Goal: Information Seeking & Learning: Learn about a topic

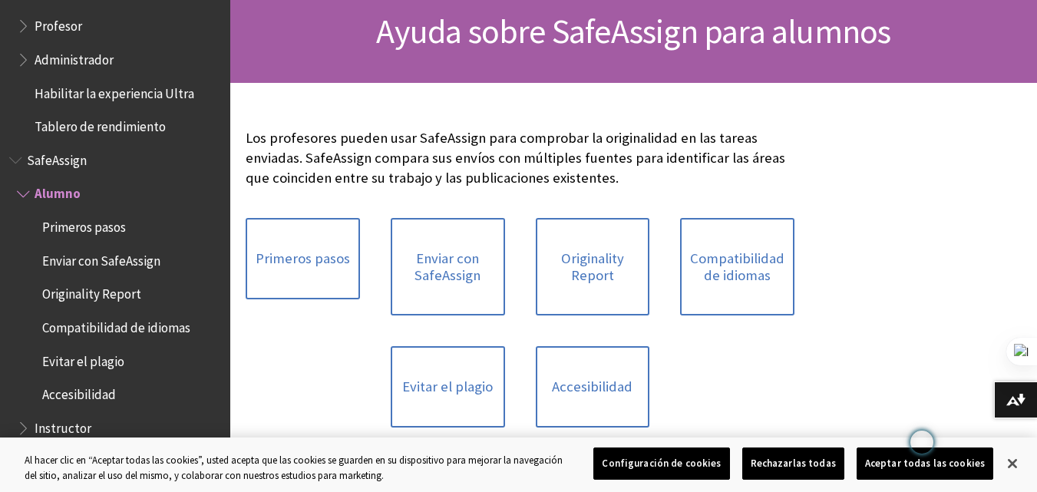
scroll to position [160, 0]
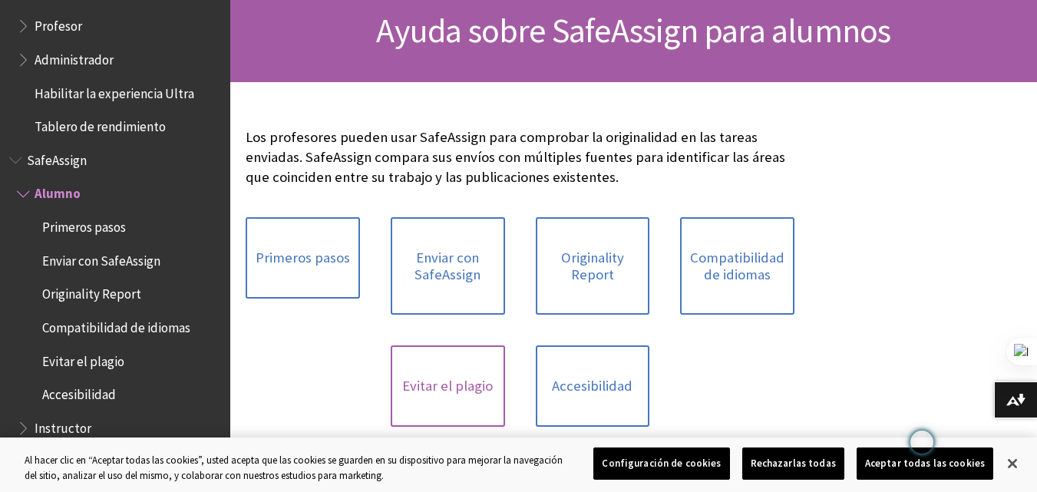
click at [419, 385] on link "Evitar el plagio" at bounding box center [448, 385] width 114 height 81
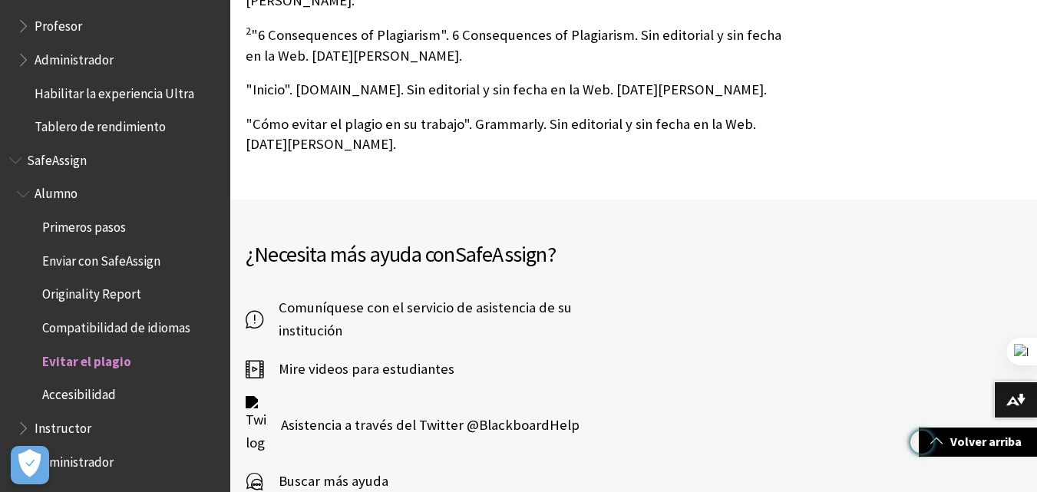
scroll to position [1511, 0]
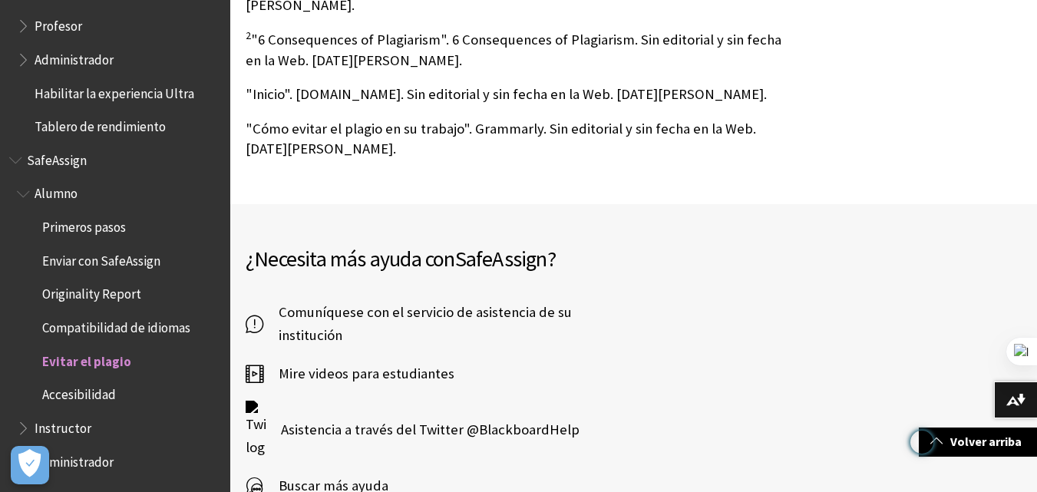
click at [82, 19] on span "Profesor" at bounding box center [119, 26] width 204 height 26
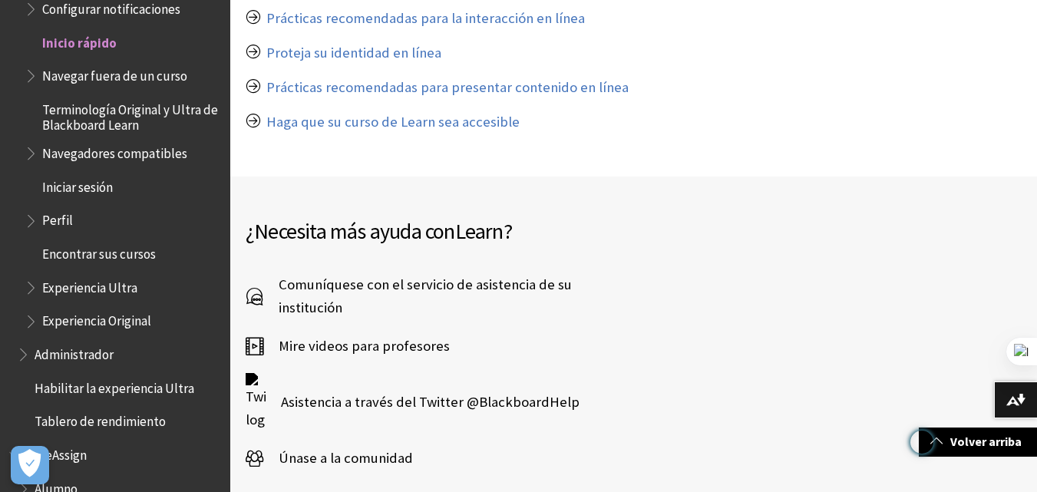
scroll to position [1403, 0]
click at [116, 259] on span "Encontrar sus cursos" at bounding box center [99, 250] width 114 height 21
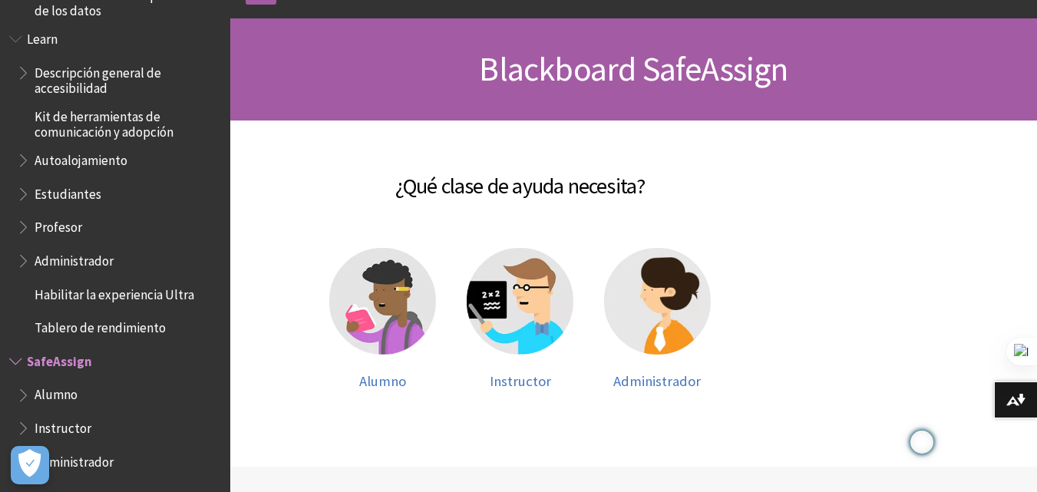
scroll to position [61, 0]
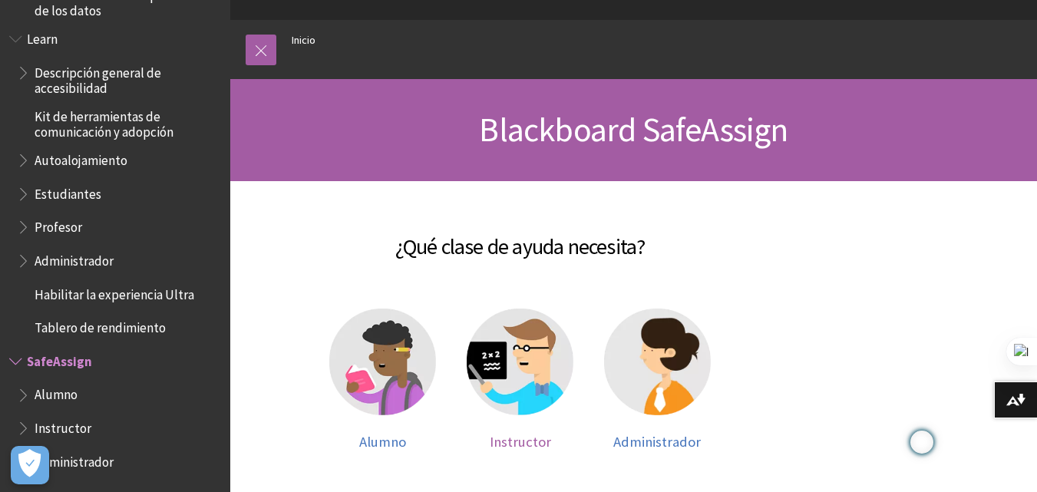
click at [523, 367] on img at bounding box center [520, 361] width 107 height 107
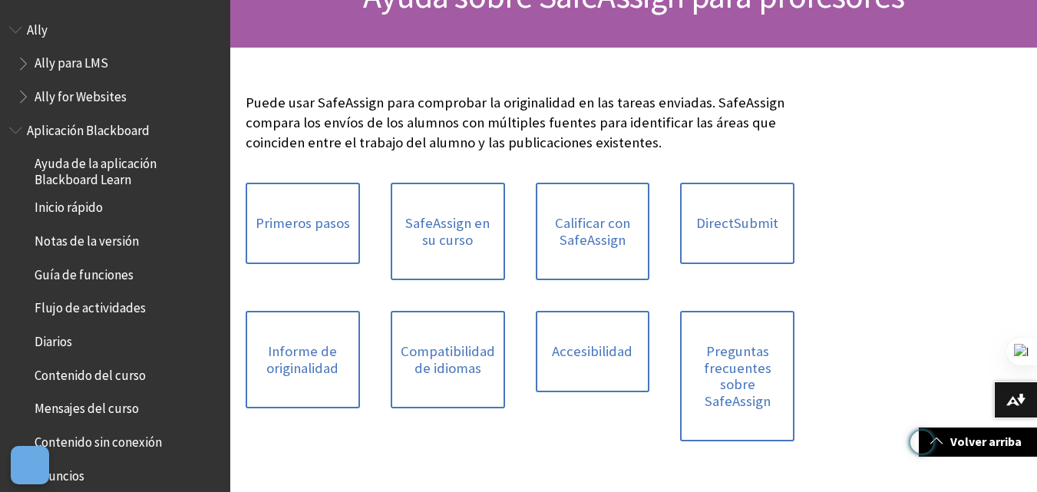
scroll to position [1428, 0]
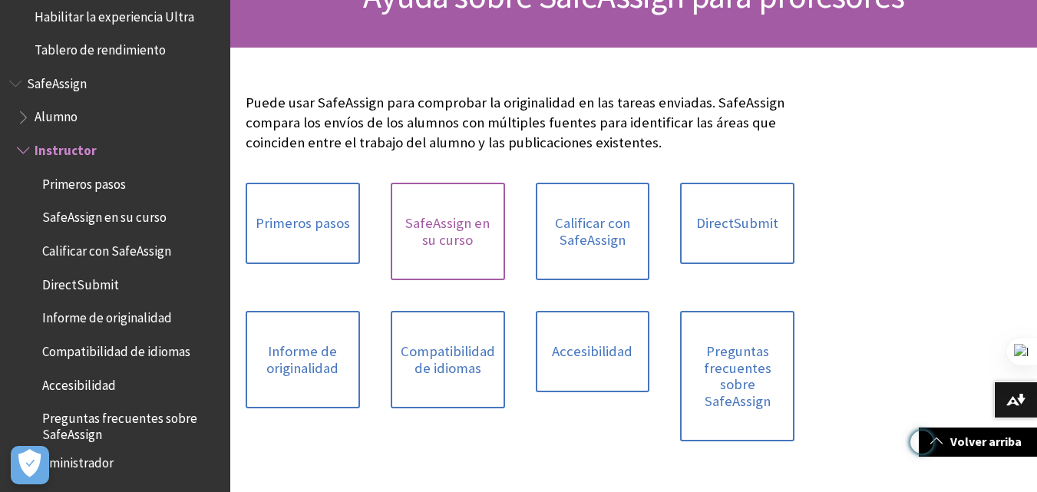
click at [446, 236] on link "SafeAssign en su curso" at bounding box center [448, 231] width 114 height 97
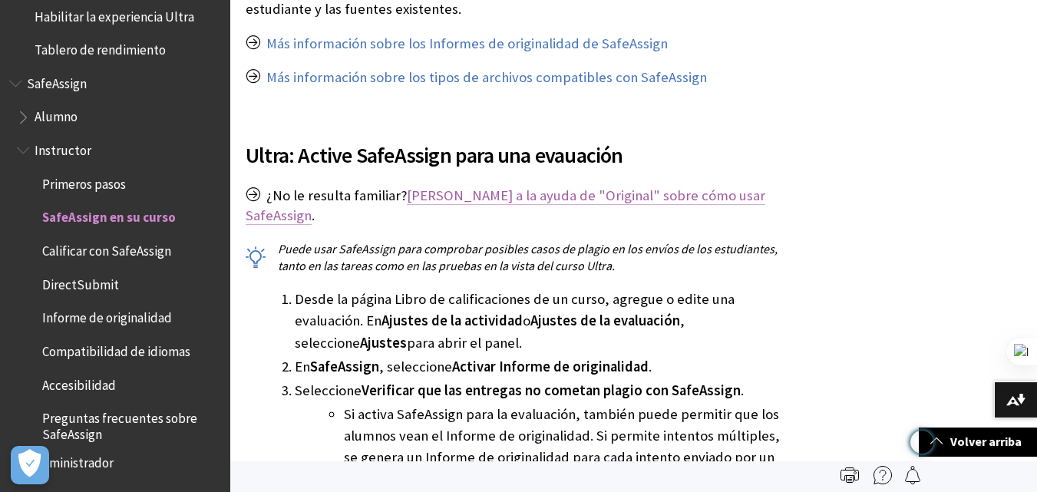
scroll to position [674, 0]
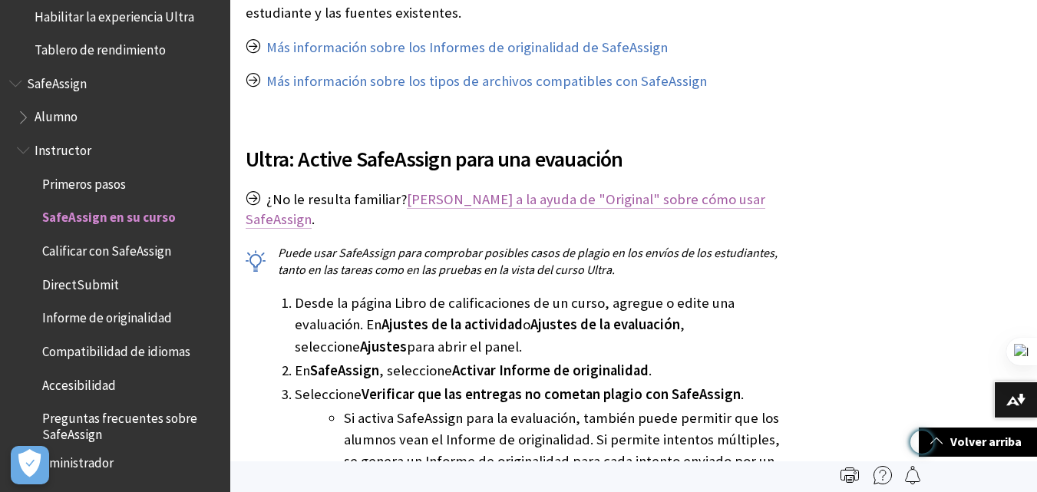
click at [584, 199] on link "Vaya a la ayuda de "Original" sobre cómo usar SafeAssign" at bounding box center [505, 209] width 519 height 38
click at [131, 315] on span "Informe de originalidad" at bounding box center [107, 315] width 130 height 21
click at [131, 315] on span "Informe de originalidad" at bounding box center [112, 315] width 140 height 21
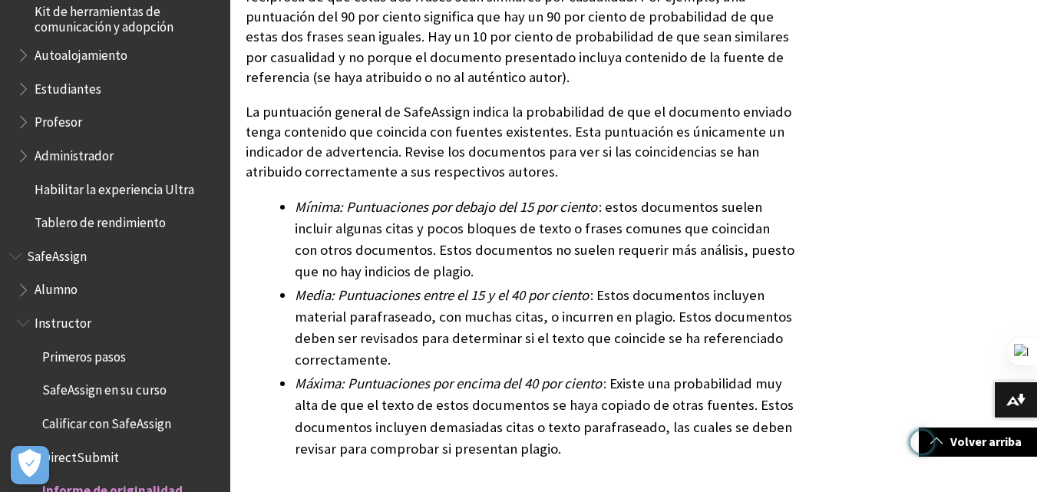
scroll to position [1232, 0]
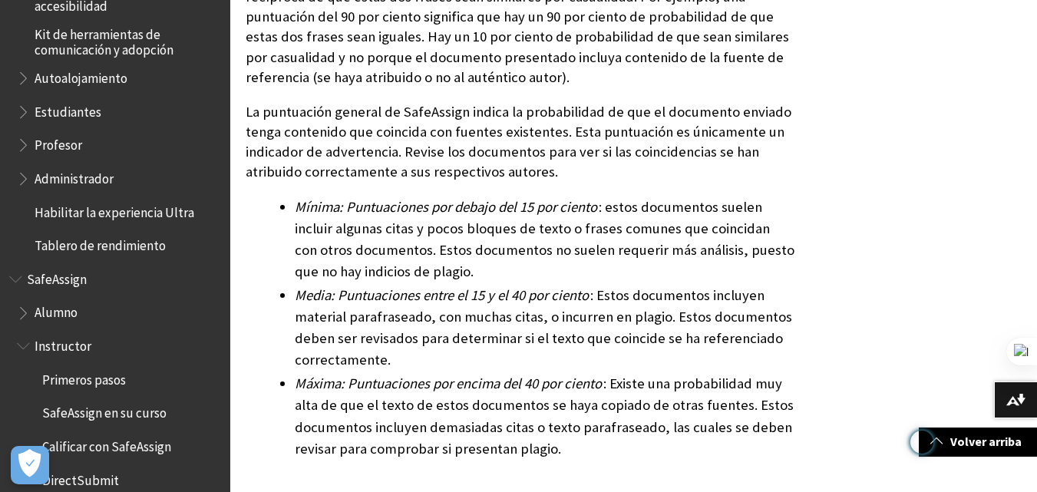
click at [71, 110] on span "Estudiantes" at bounding box center [68, 109] width 67 height 21
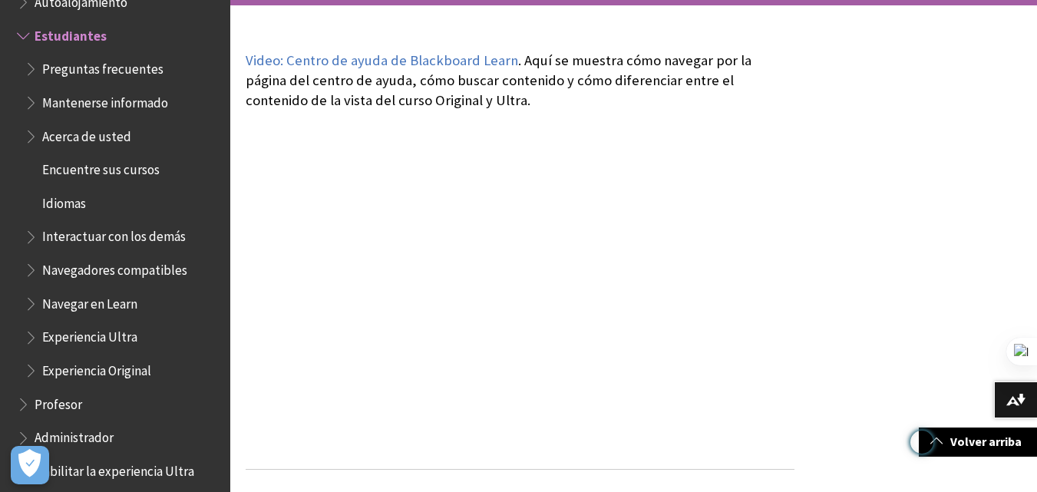
scroll to position [236, 0]
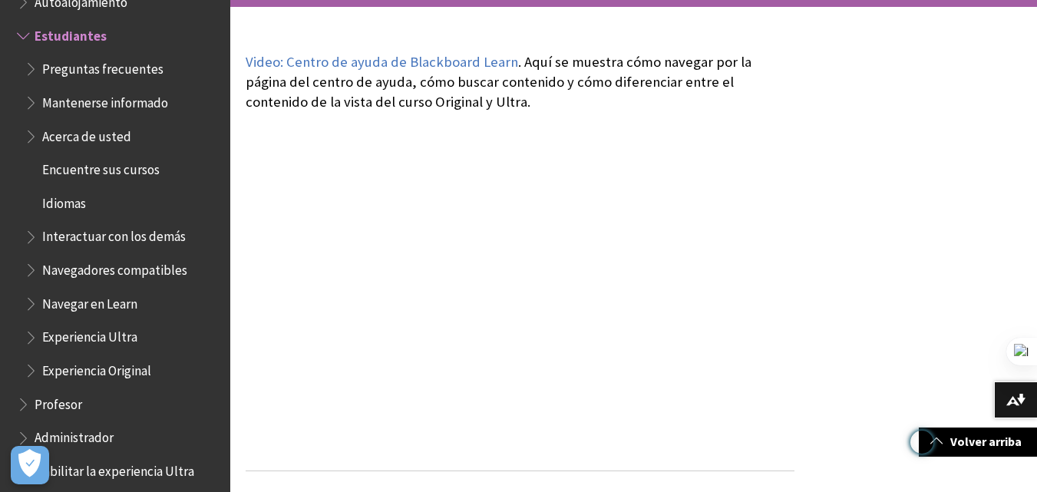
click at [114, 299] on span "Navegar en Learn" at bounding box center [89, 301] width 95 height 21
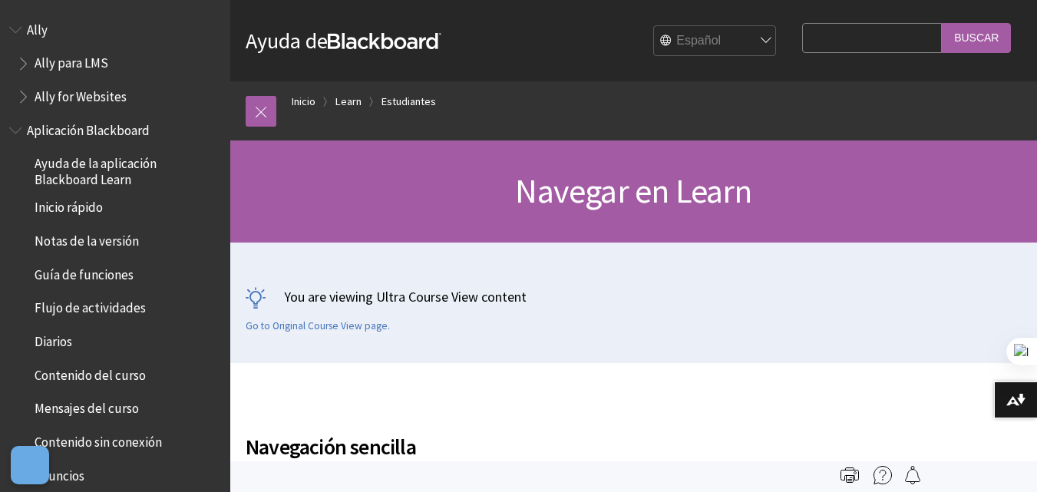
scroll to position [1518, 0]
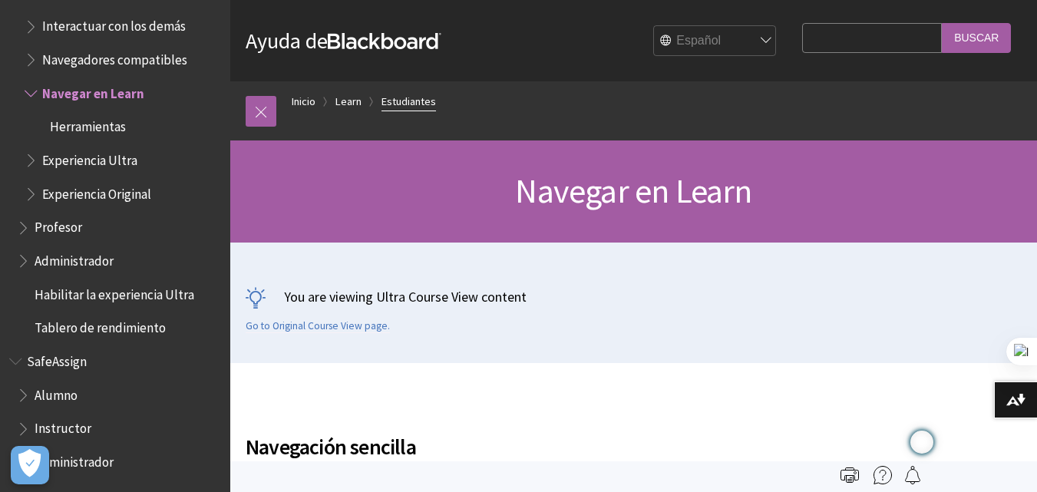
click at [405, 94] on link "Estudiantes" at bounding box center [408, 101] width 54 height 19
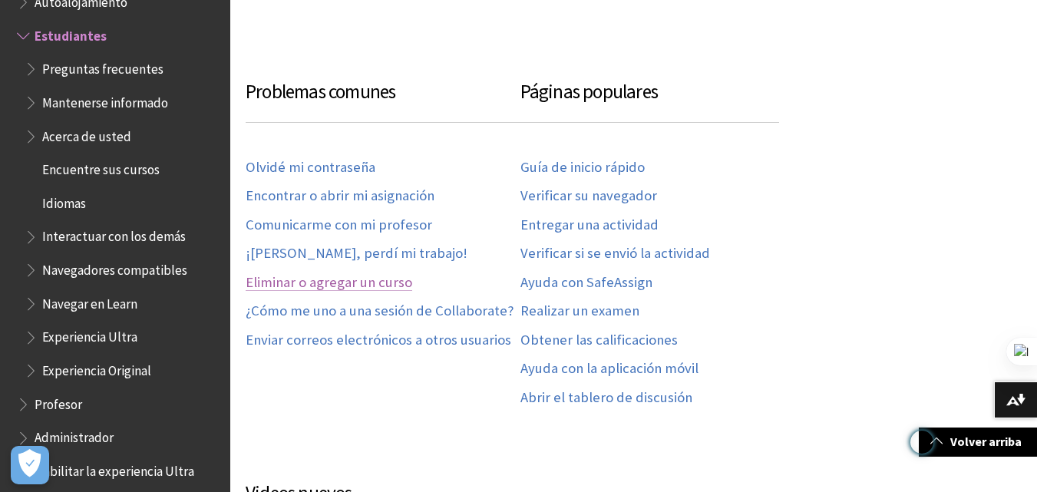
click at [397, 279] on link "Eliminar o agregar un curso" at bounding box center [329, 283] width 167 height 18
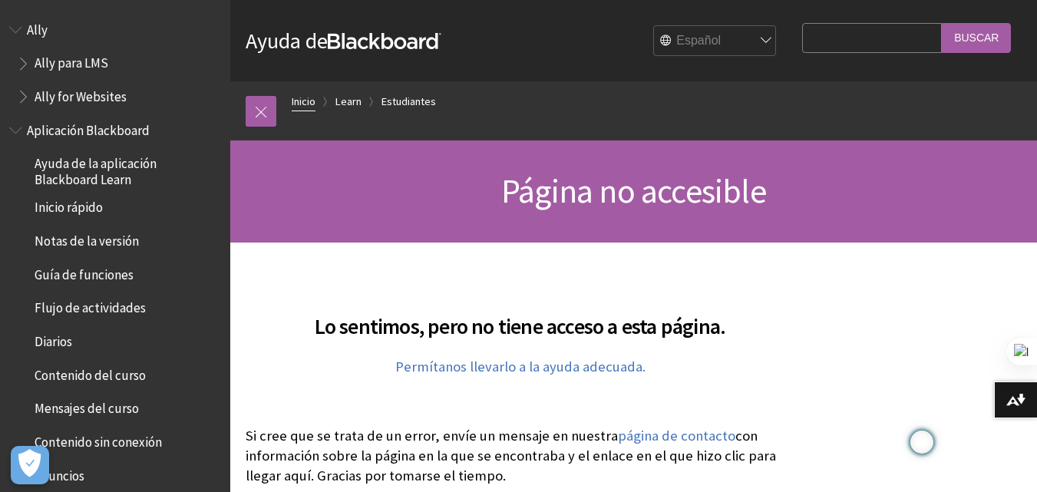
click at [300, 109] on link "Inicio" at bounding box center [304, 101] width 24 height 19
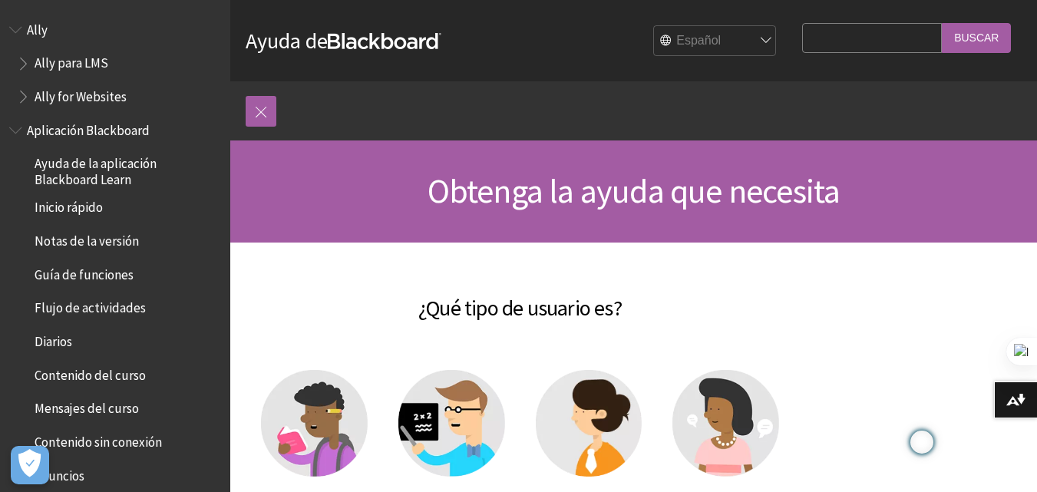
scroll to position [190, 0]
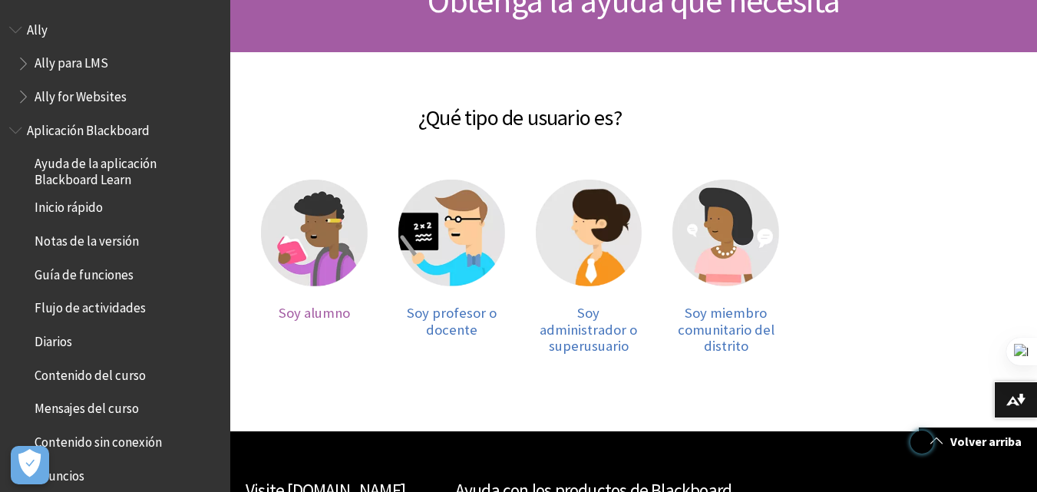
click at [298, 252] on img at bounding box center [314, 233] width 107 height 107
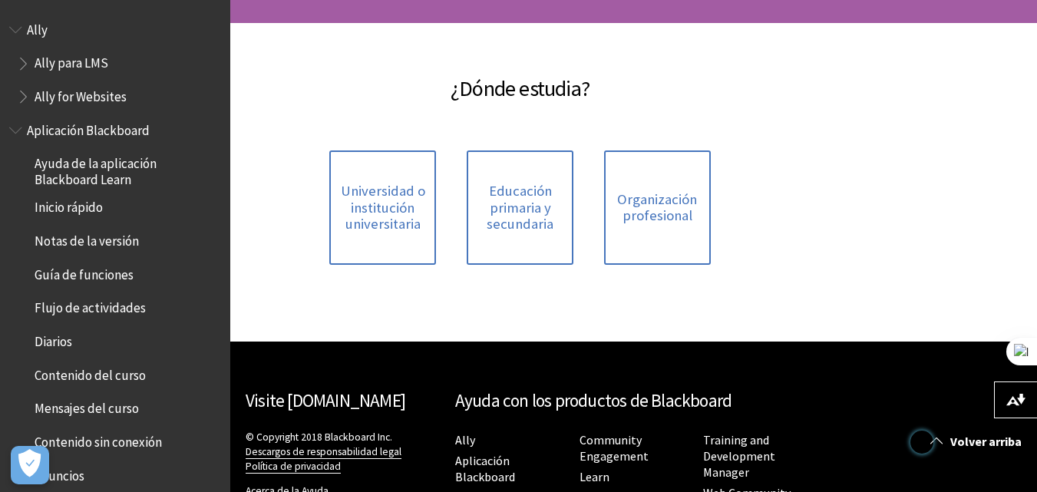
scroll to position [219, 0]
click at [378, 222] on span "Universidad o institución universitaria" at bounding box center [382, 208] width 88 height 50
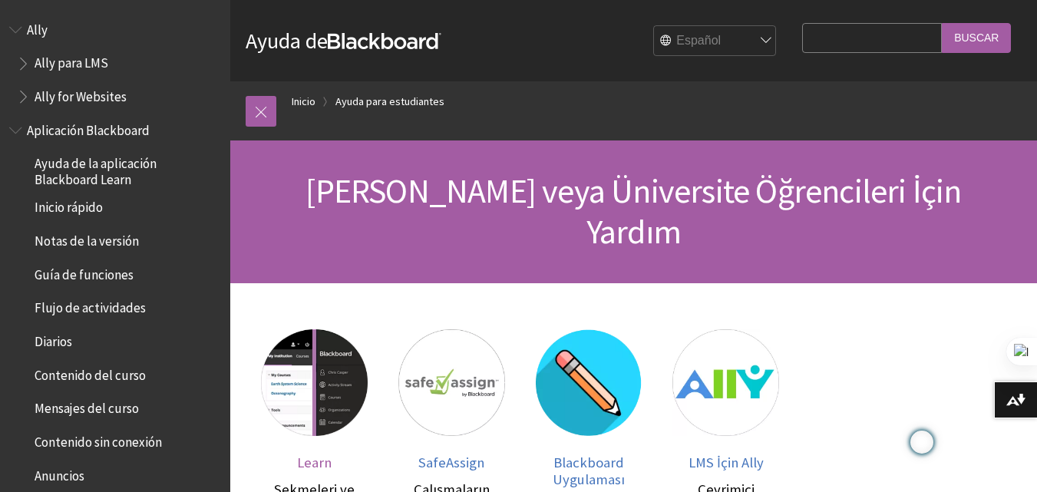
click at [292, 340] on img at bounding box center [314, 382] width 107 height 107
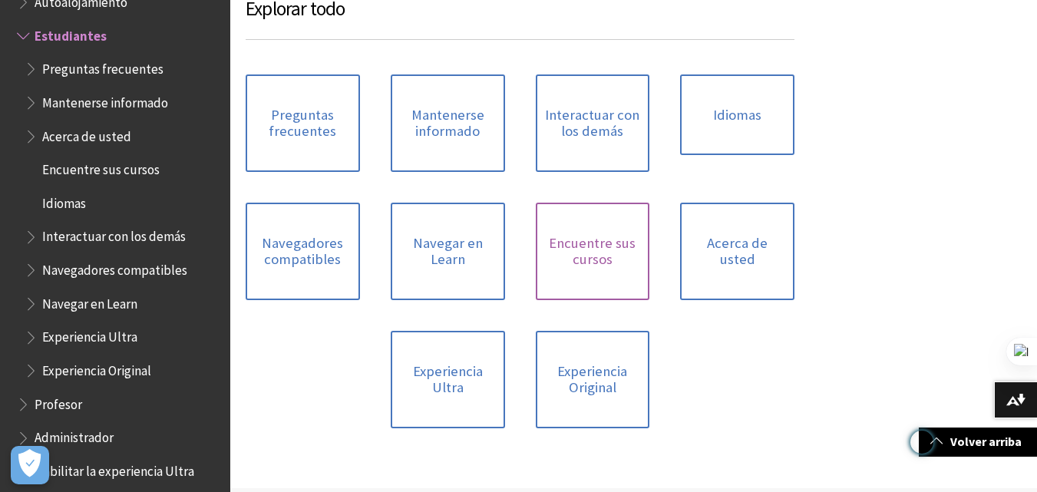
click at [602, 275] on link "Encuentre sus cursos" at bounding box center [593, 251] width 114 height 97
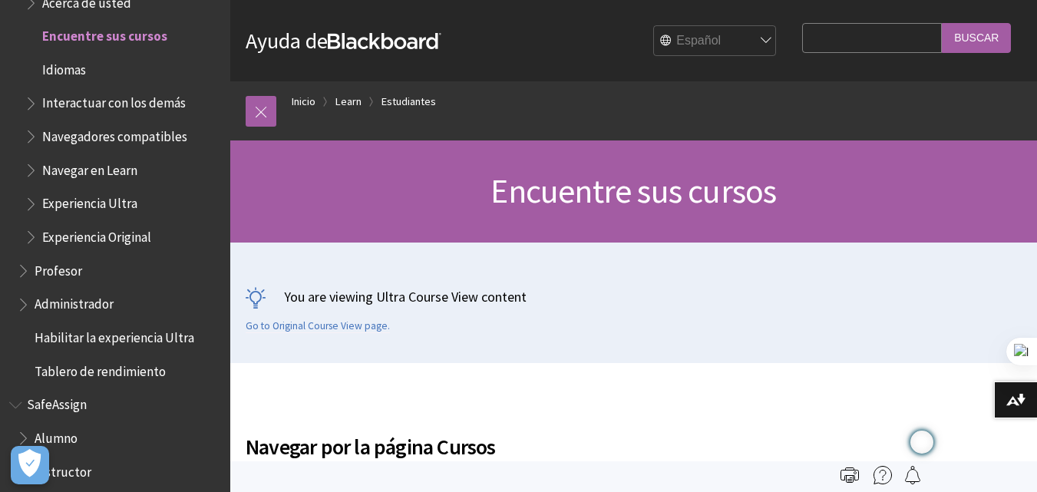
click at [916, 41] on input "Search Query" at bounding box center [872, 38] width 140 height 30
type input "cursos"
click at [941, 23] on input "Buscar" at bounding box center [975, 38] width 69 height 30
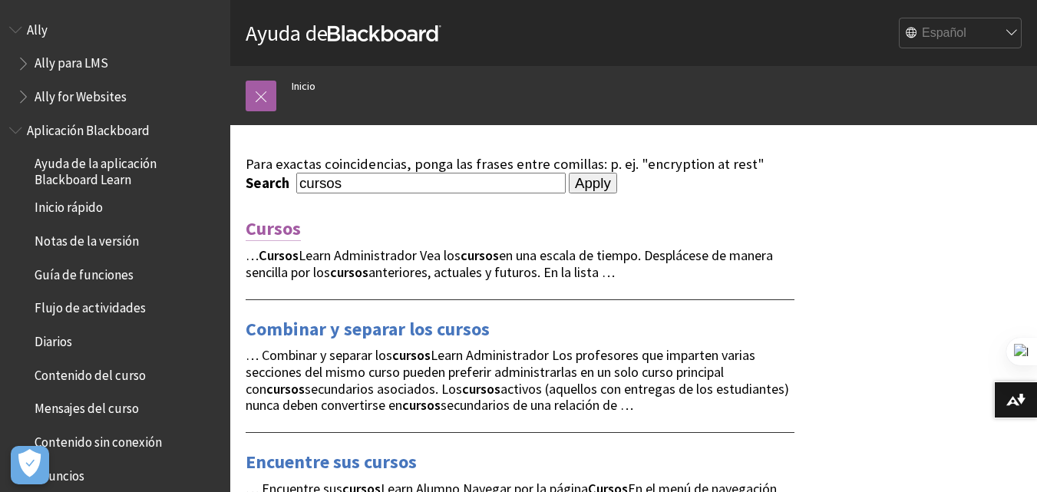
click at [277, 228] on link "Cursos" at bounding box center [273, 228] width 55 height 25
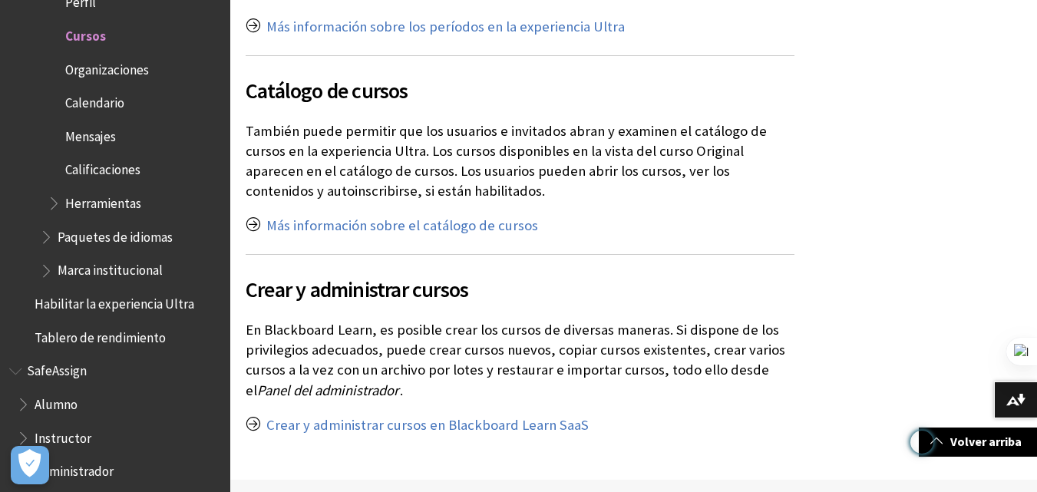
scroll to position [2095, 0]
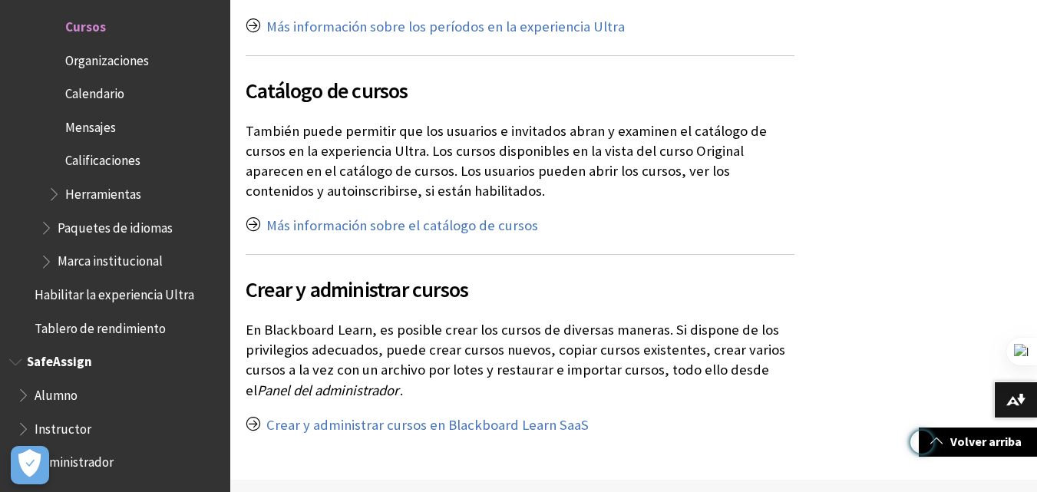
click at [35, 358] on span "SafeAssign" at bounding box center [59, 359] width 65 height 21
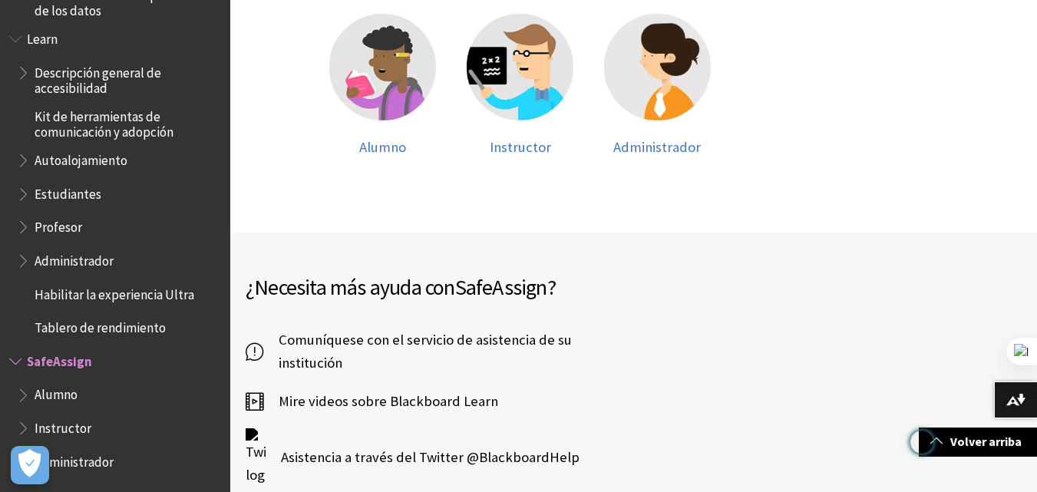
scroll to position [351, 0]
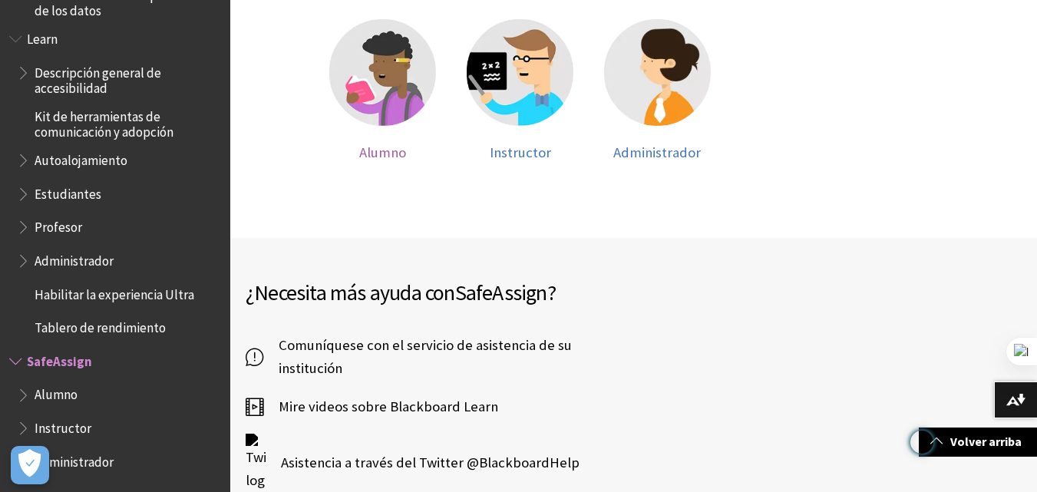
click at [390, 74] on img at bounding box center [382, 72] width 107 height 107
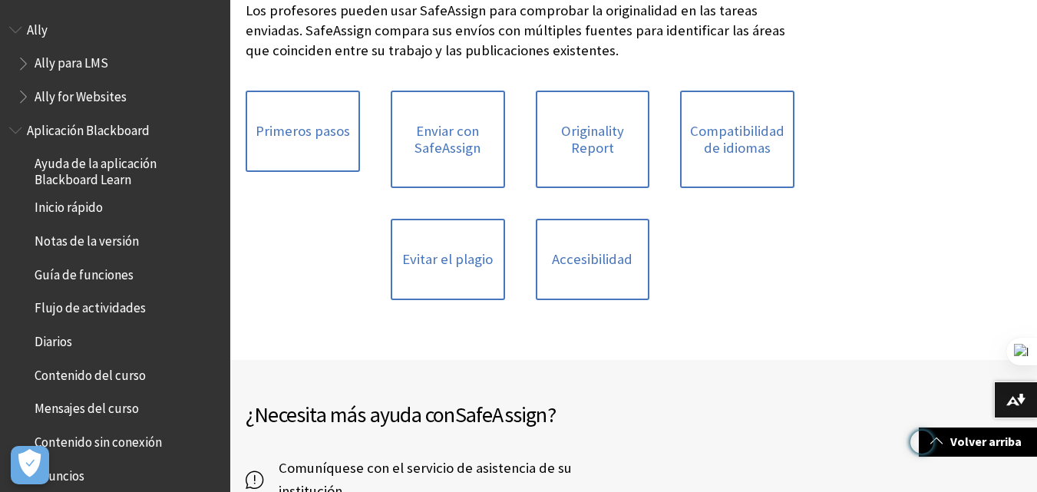
scroll to position [1351, 0]
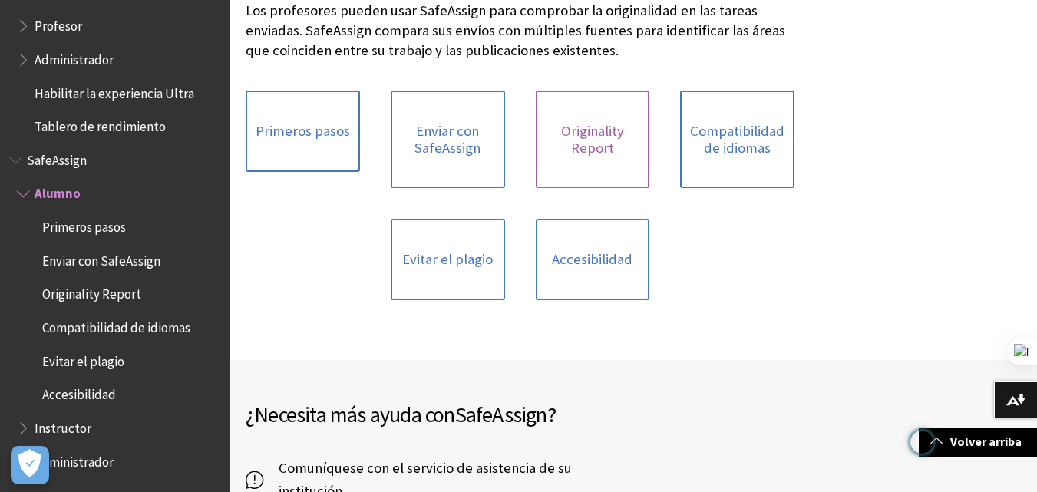
click at [575, 145] on link "Originality Report" at bounding box center [593, 139] width 114 height 97
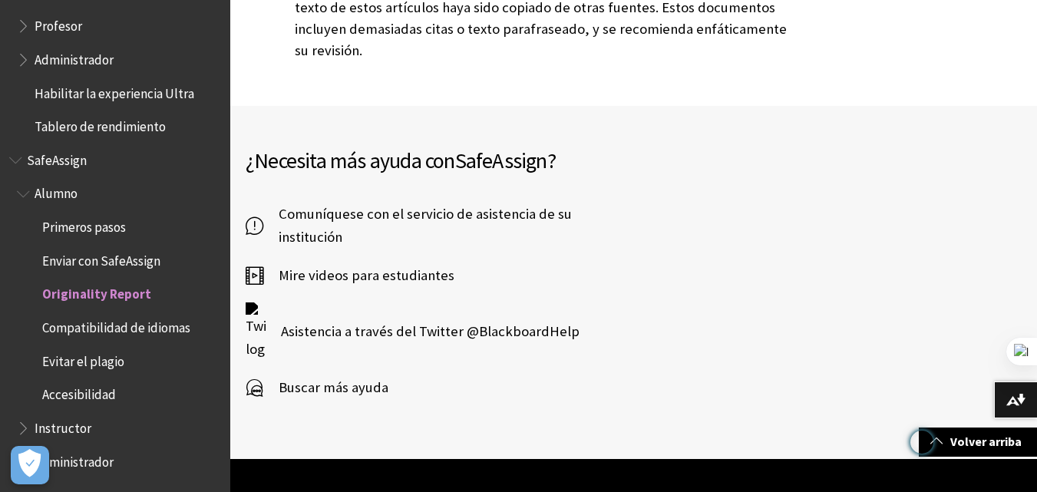
scroll to position [5481, 0]
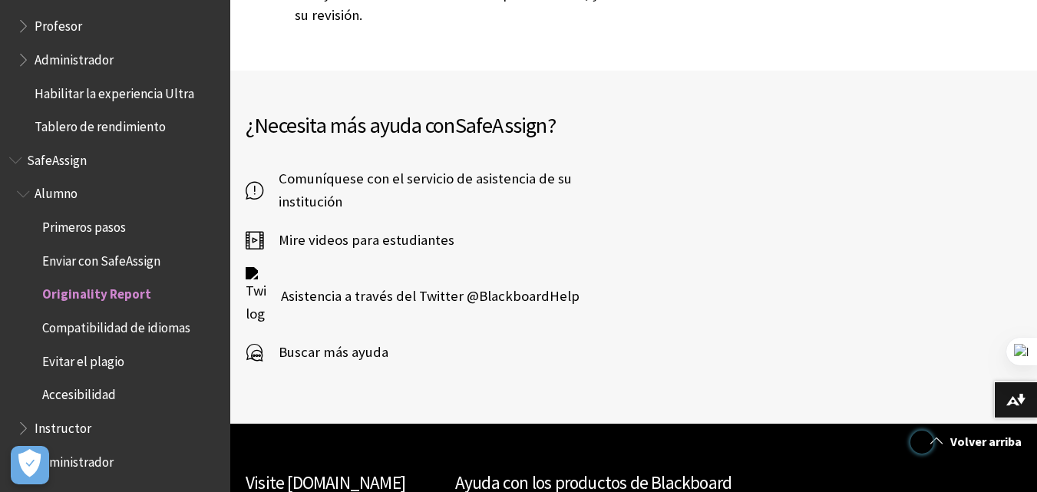
click at [91, 397] on span "Accesibilidad" at bounding box center [79, 392] width 74 height 21
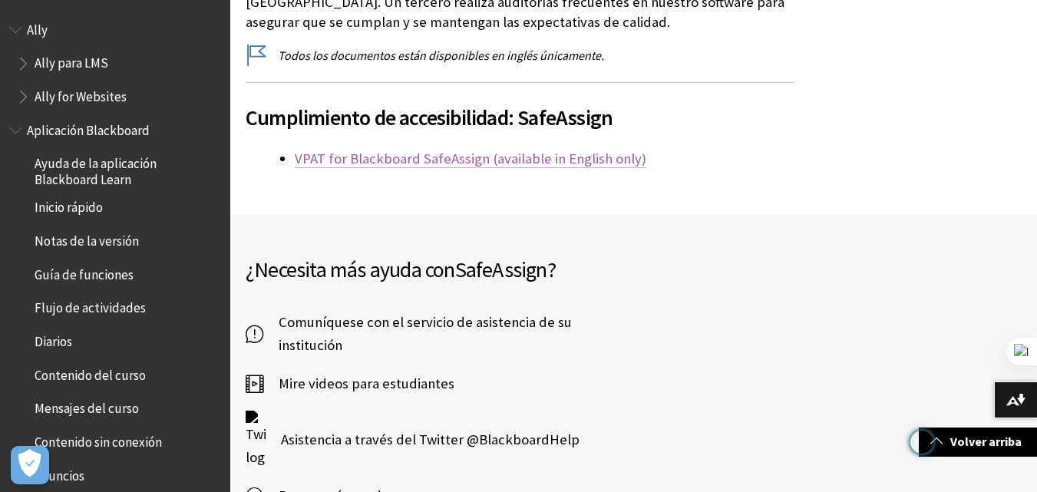
scroll to position [1351, 0]
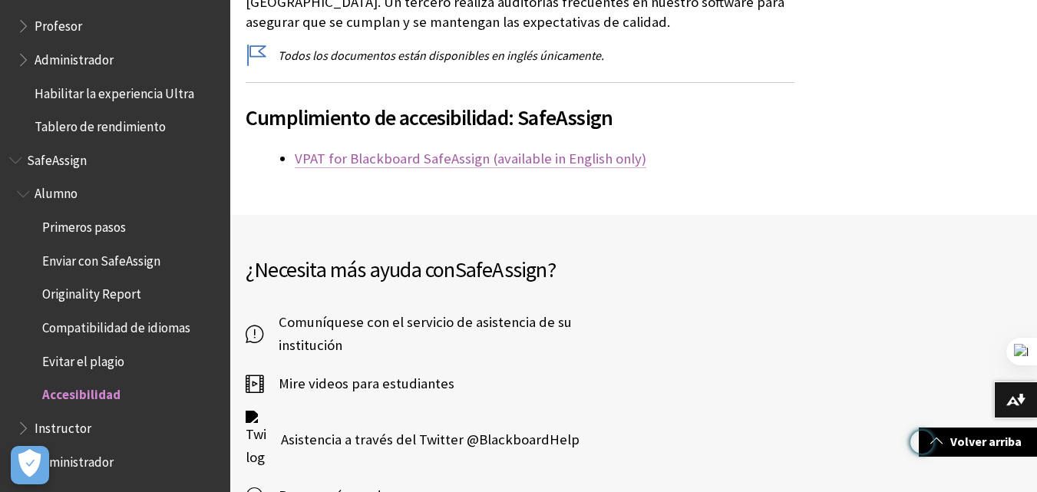
click at [442, 156] on link "VPAT for Blackboard SafeAssign (available in English only)" at bounding box center [470, 159] width 351 height 18
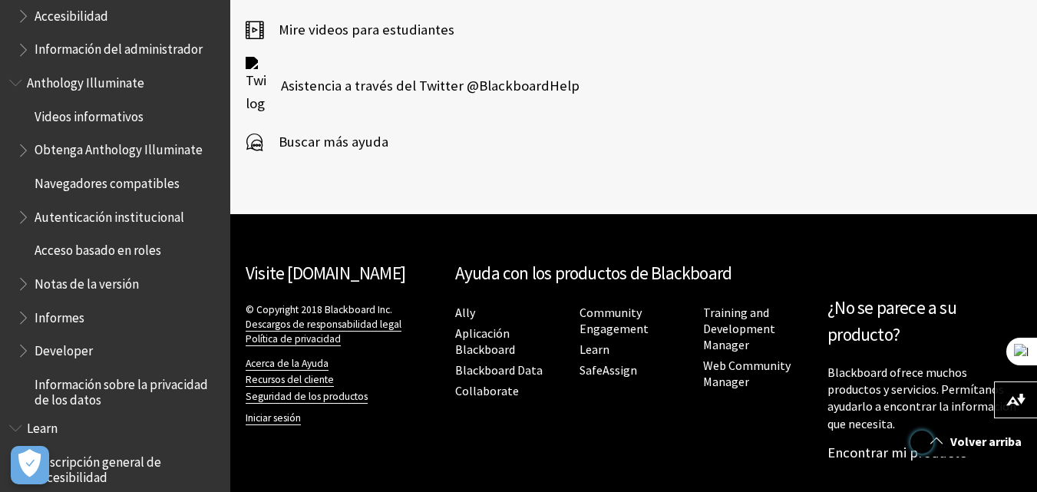
scroll to position [725, 0]
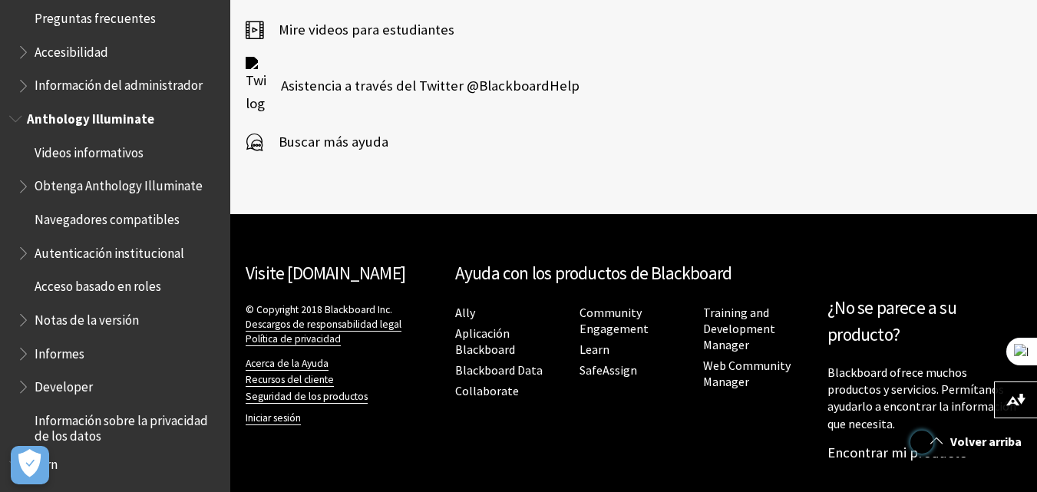
click at [72, 192] on span "Obtenga Anthology Illuminate" at bounding box center [119, 183] width 168 height 21
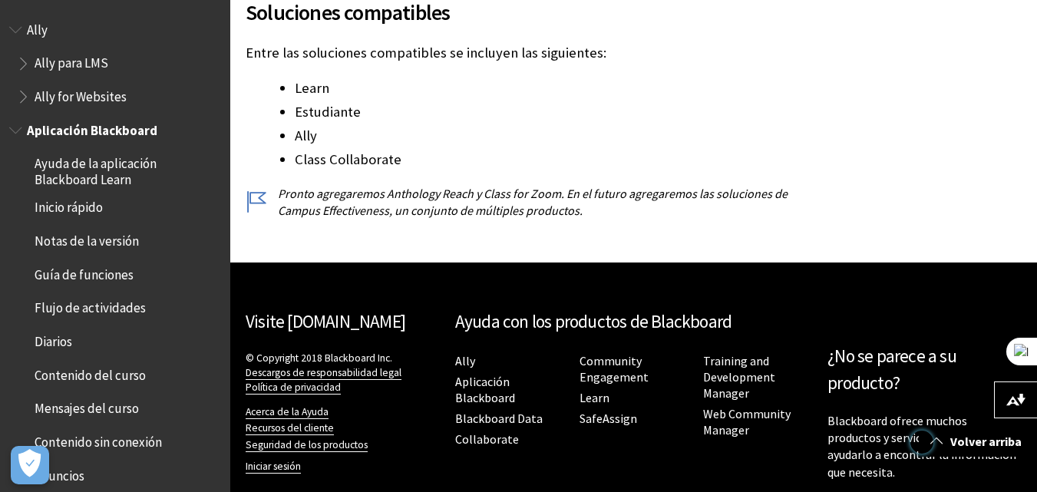
click at [91, 203] on span "Inicio rápido" at bounding box center [69, 205] width 68 height 21
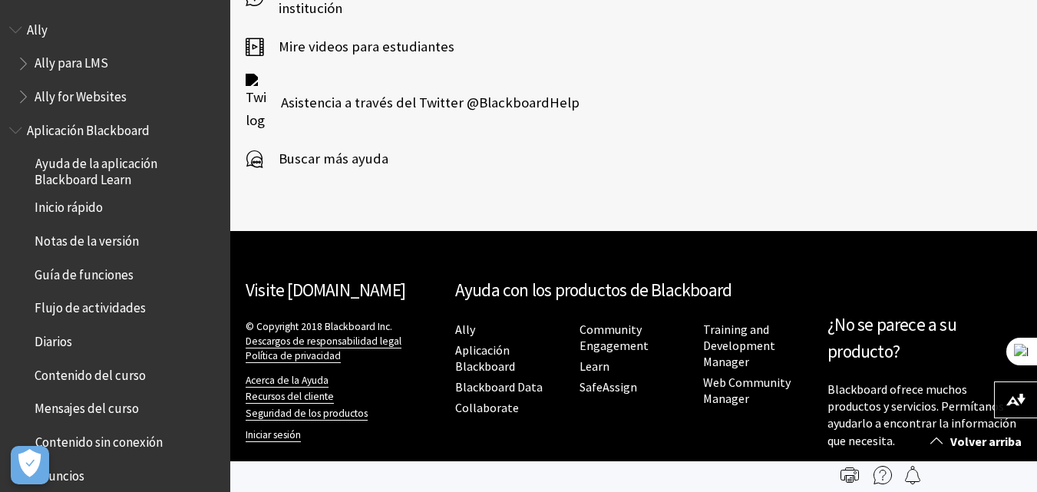
scroll to position [1351, 0]
